Goal: Task Accomplishment & Management: Manage account settings

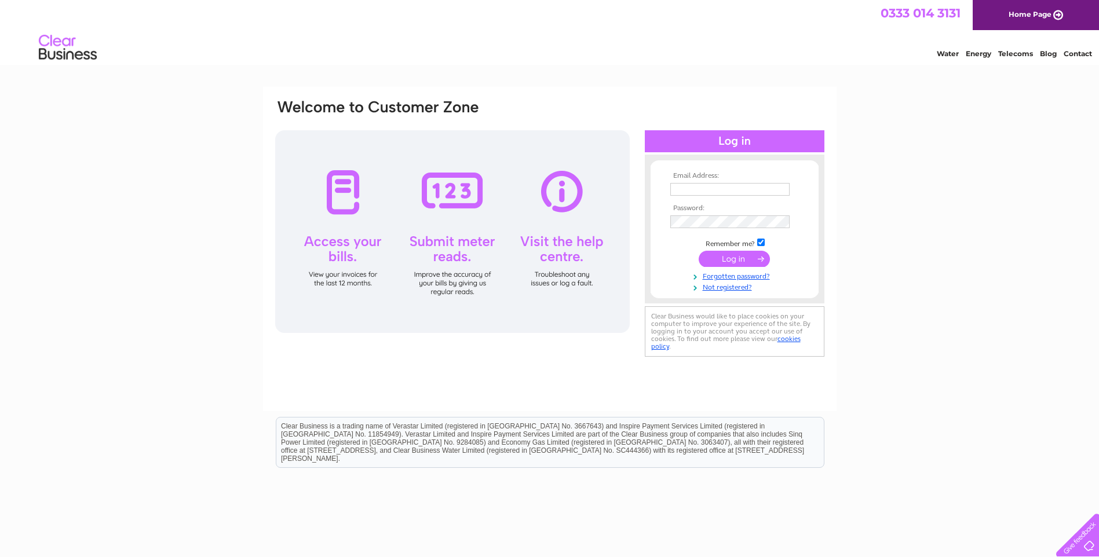
type input "[EMAIL_ADDRESS][DOMAIN_NAME]"
click at [737, 258] on input "submit" at bounding box center [734, 259] width 71 height 16
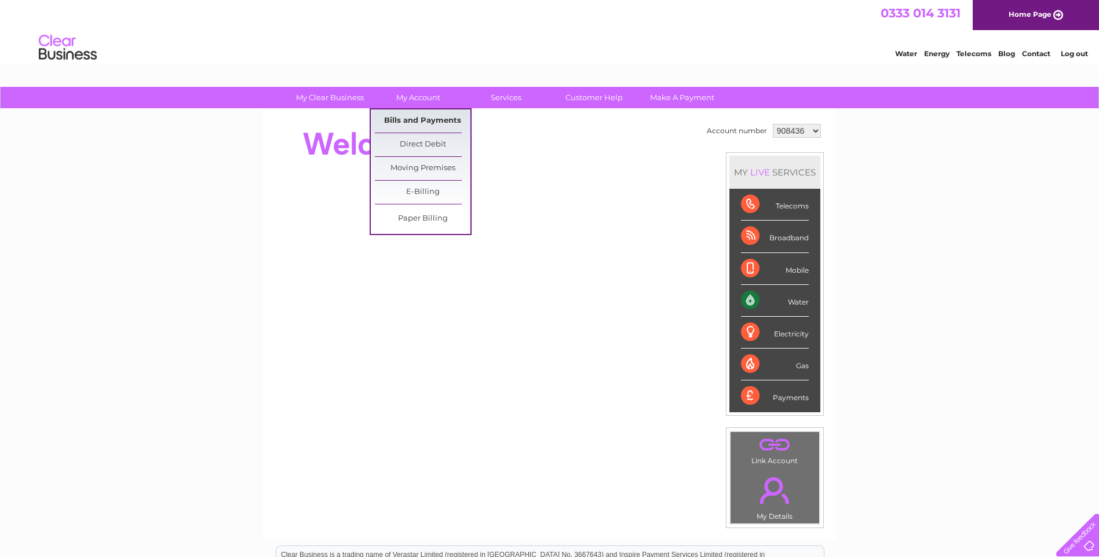
click at [409, 119] on link "Bills and Payments" at bounding box center [423, 121] width 96 height 23
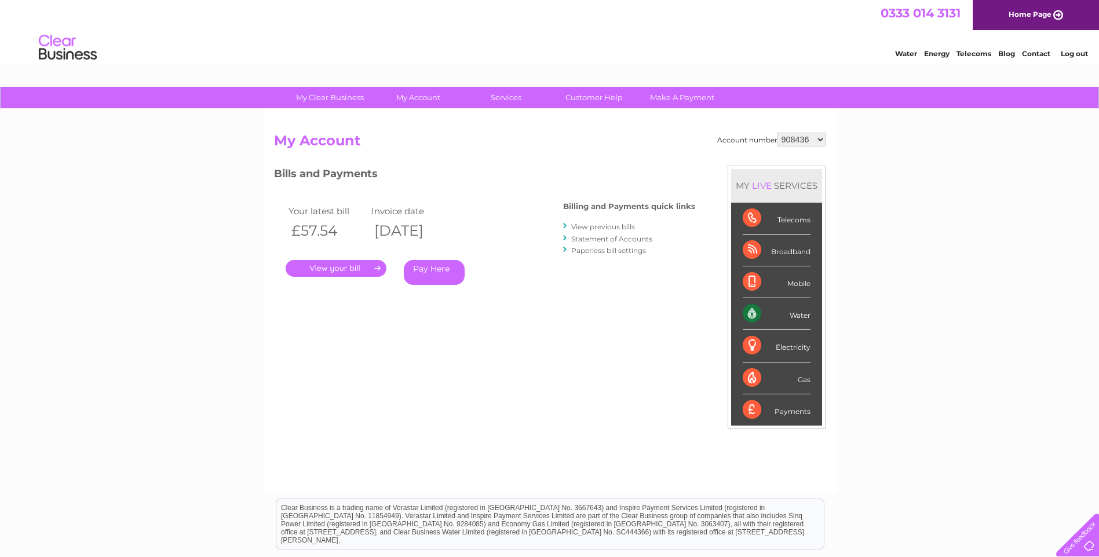
click at [345, 271] on link "." at bounding box center [336, 268] width 101 height 17
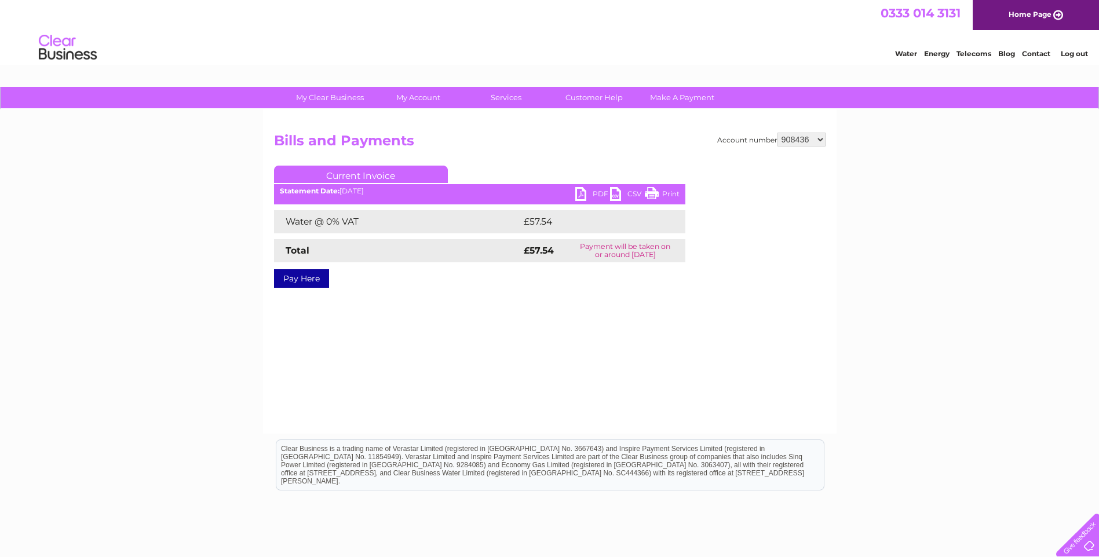
click at [582, 195] on link "PDF" at bounding box center [592, 195] width 35 height 17
click at [1072, 51] on link "Log out" at bounding box center [1074, 53] width 27 height 9
